Goal: Task Accomplishment & Management: Manage account settings

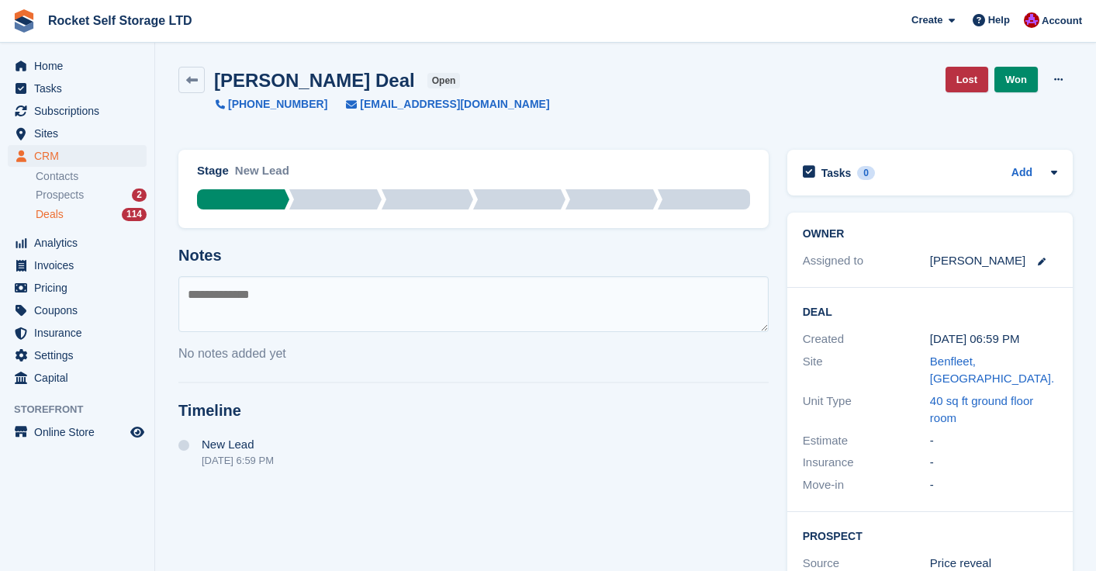
scroll to position [192, 0]
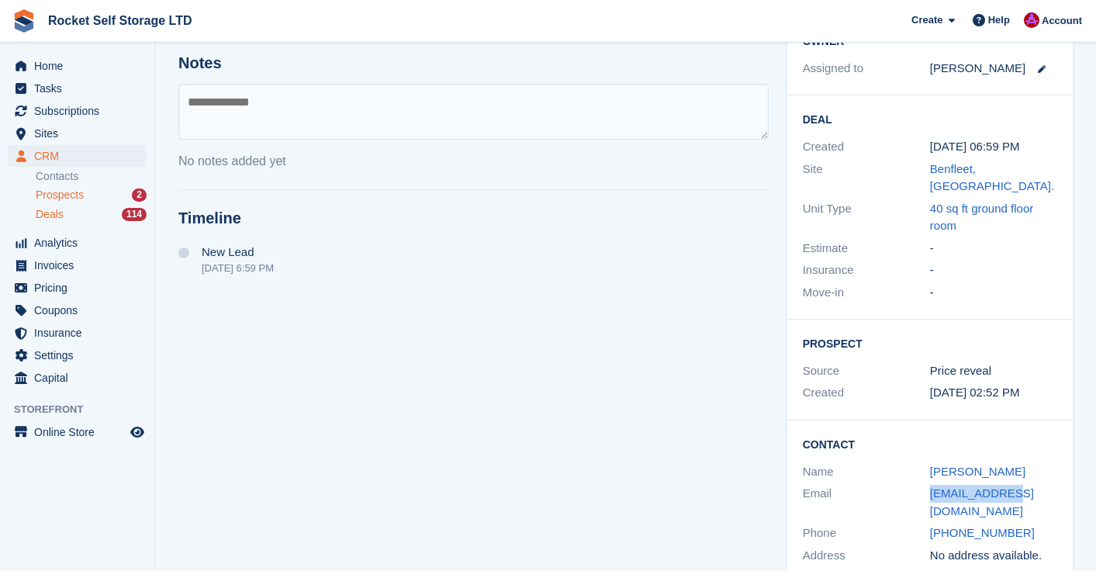
click at [60, 192] on span "Prospects" at bounding box center [60, 195] width 48 height 15
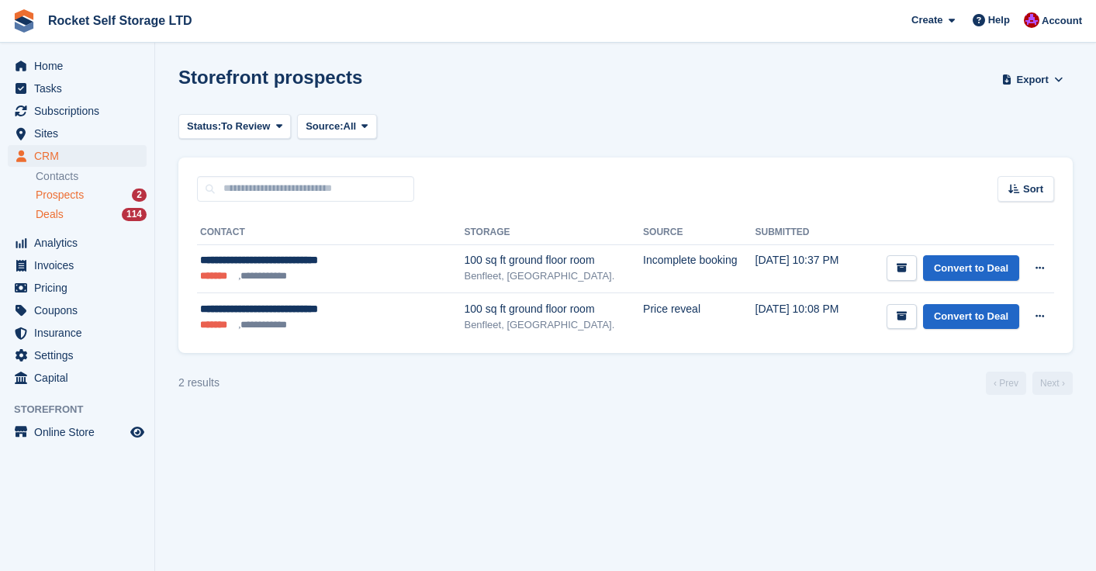
click at [61, 217] on span "Deals" at bounding box center [50, 214] width 28 height 15
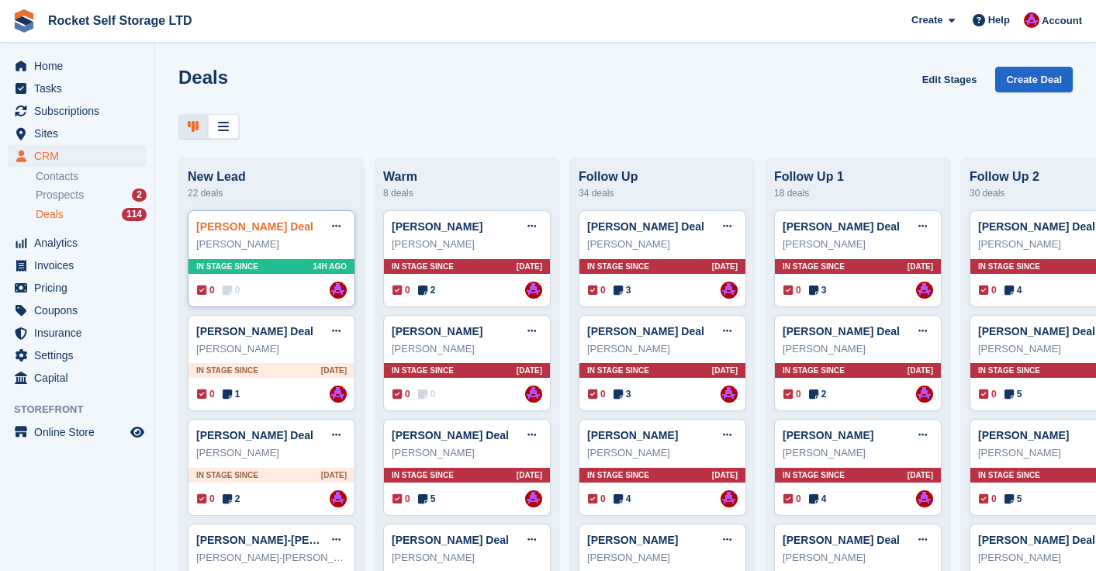
click at [274, 224] on link "[PERSON_NAME] Deal" at bounding box center [254, 226] width 117 height 12
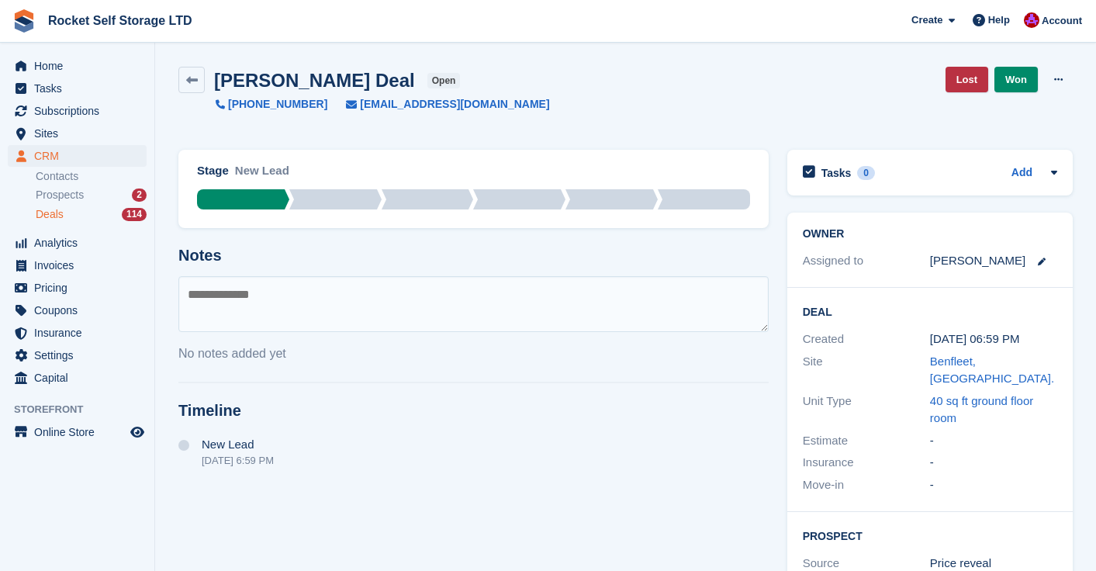
click at [538, 302] on textarea at bounding box center [473, 304] width 590 height 56
type textarea "***"
